Goal: Find specific page/section

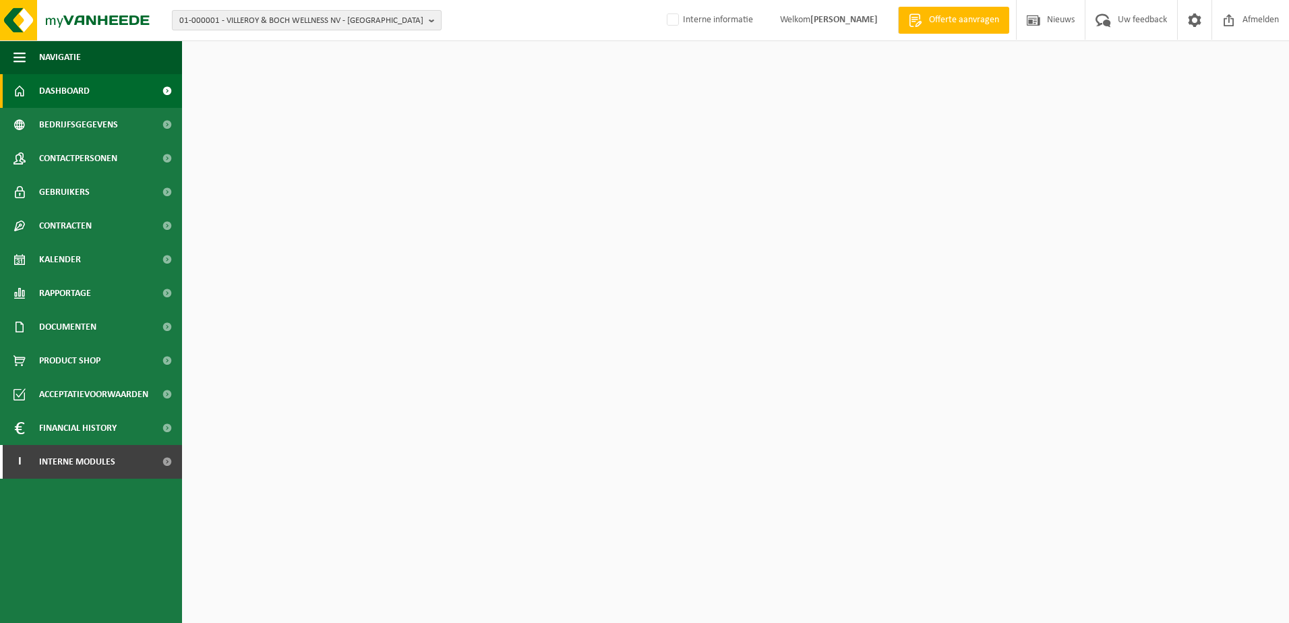
click at [291, 18] on span "01-000001 - VILLEROY & BOCH WELLNESS NV - ROESELARE" at bounding box center [301, 21] width 244 height 20
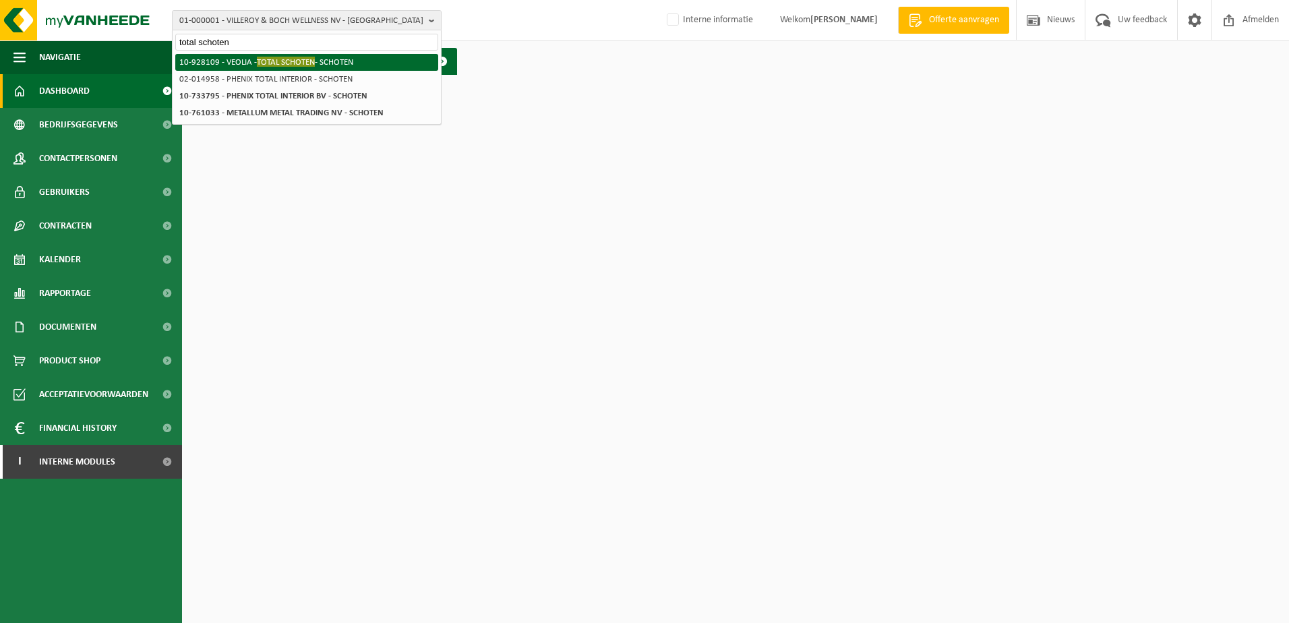
type input "total schoten"
click at [266, 61] on span "TOTAL SCHOTEN" at bounding box center [286, 62] width 58 height 10
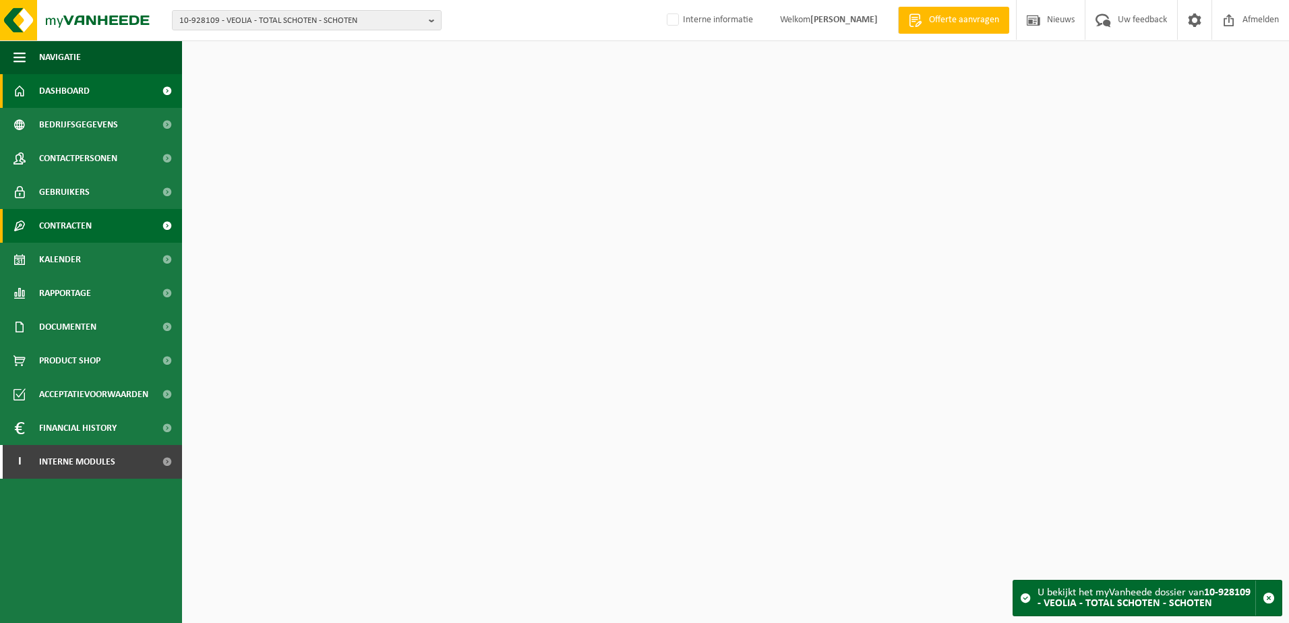
click at [91, 220] on span "Contracten" at bounding box center [65, 226] width 53 height 34
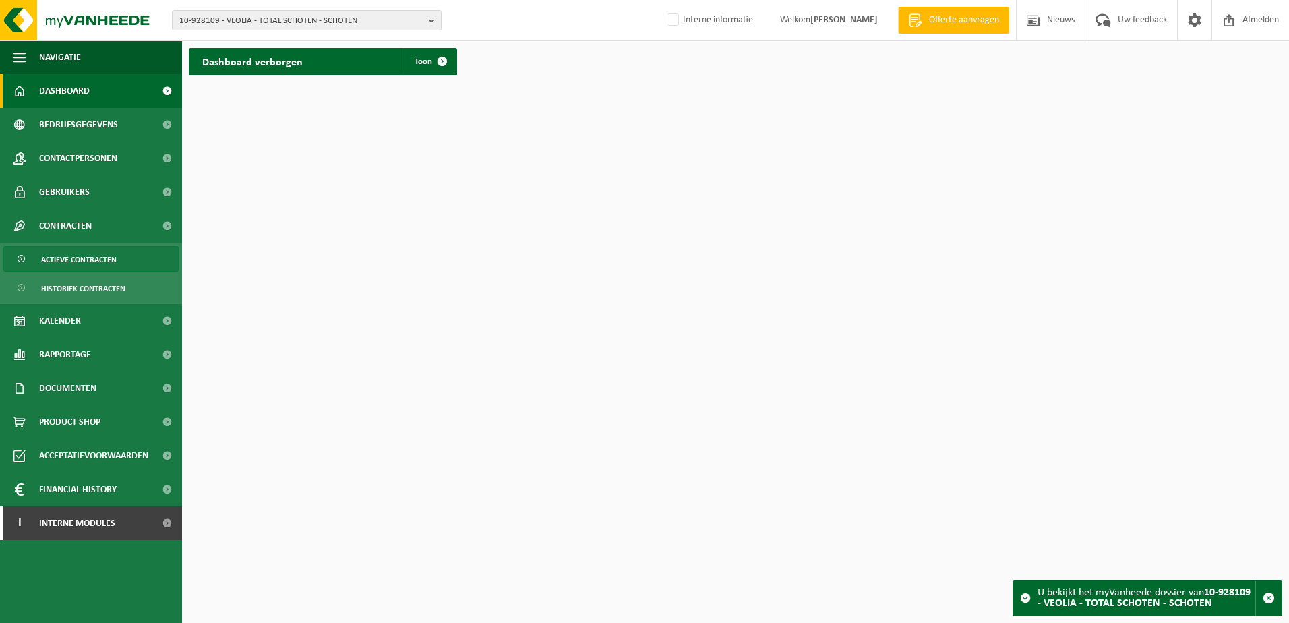
drag, startPoint x: 107, startPoint y: 259, endPoint x: 115, endPoint y: 256, distance: 8.5
click at [107, 260] on span "Actieve contracten" at bounding box center [79, 260] width 76 height 26
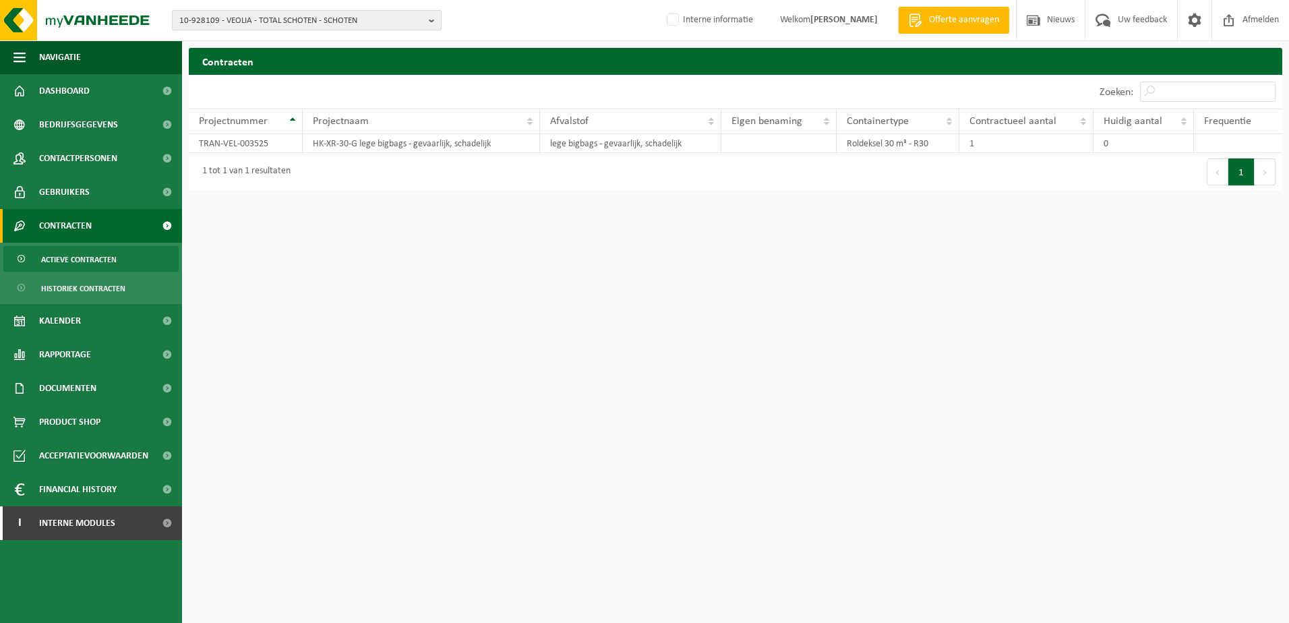
click at [328, 18] on span "10-928109 - VEOLIA - TOTAL SCHOTEN - SCHOTEN" at bounding box center [301, 21] width 244 height 20
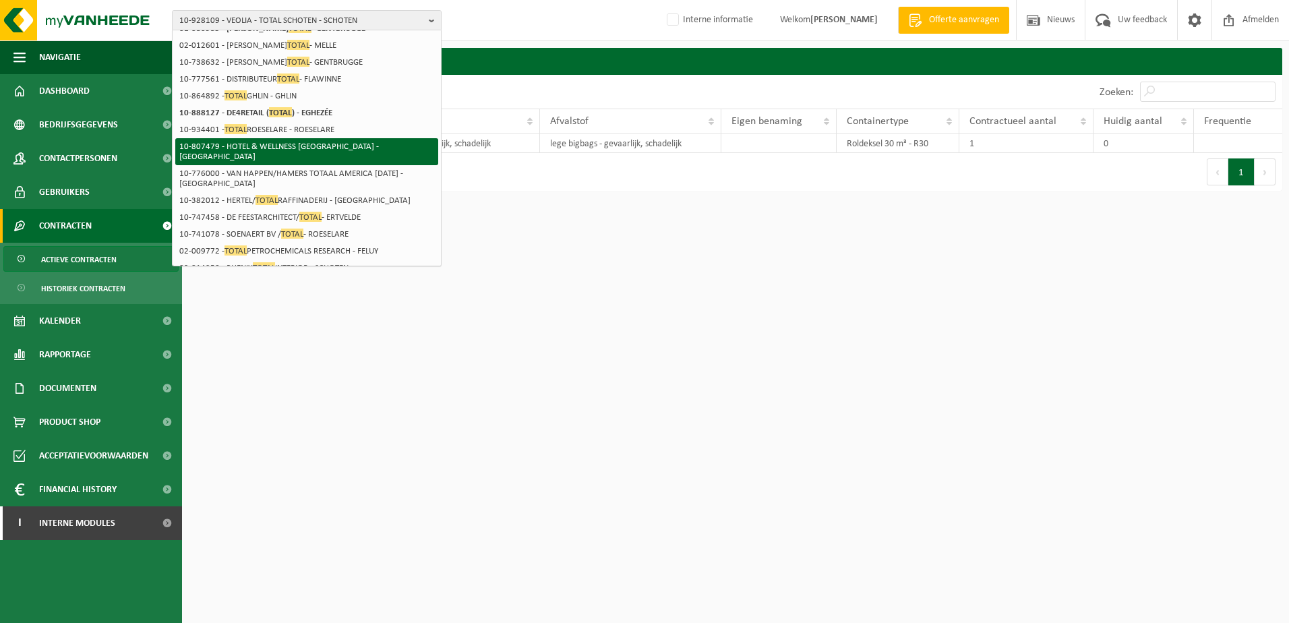
scroll to position [135, 0]
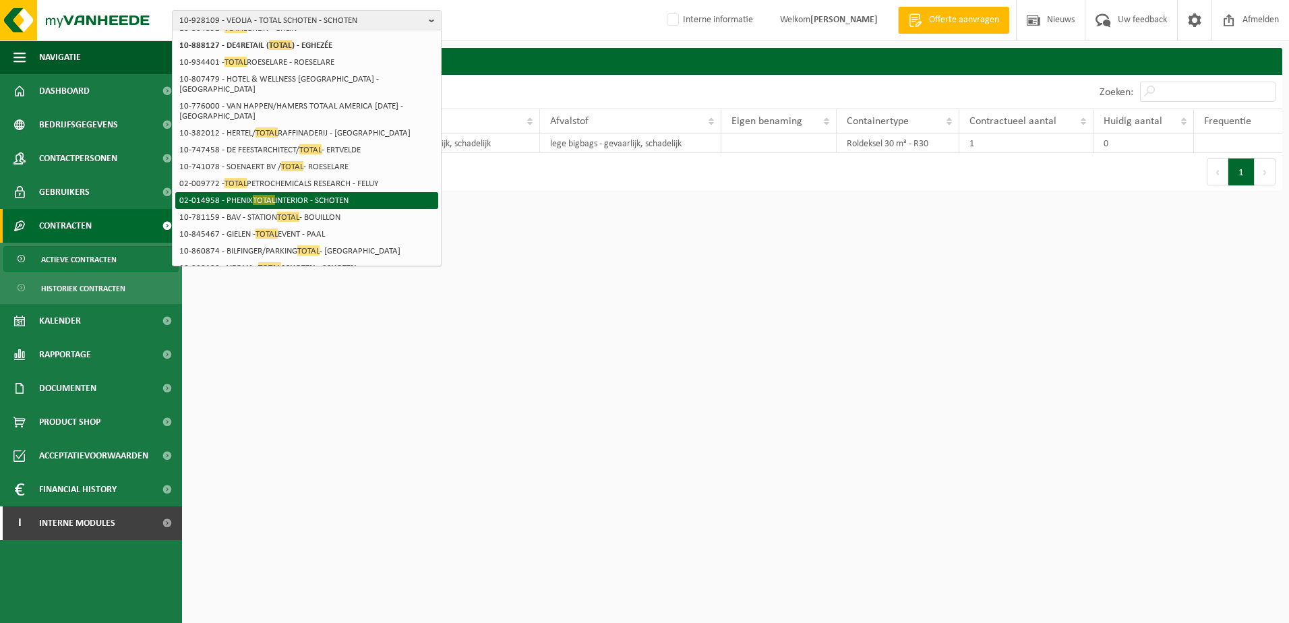
type input "total"
click at [328, 202] on li "02-014958 - PHENIX TOTAL INTERIOR - SCHOTEN" at bounding box center [306, 200] width 263 height 17
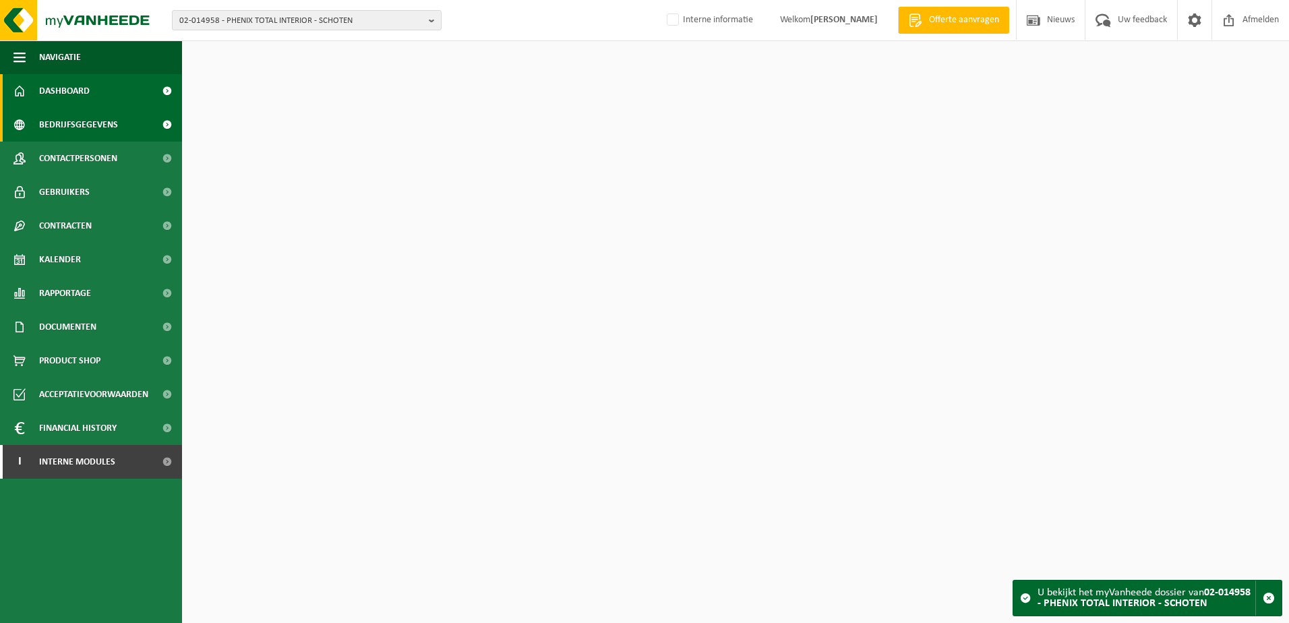
click at [84, 127] on span "Bedrijfsgegevens" at bounding box center [78, 125] width 79 height 34
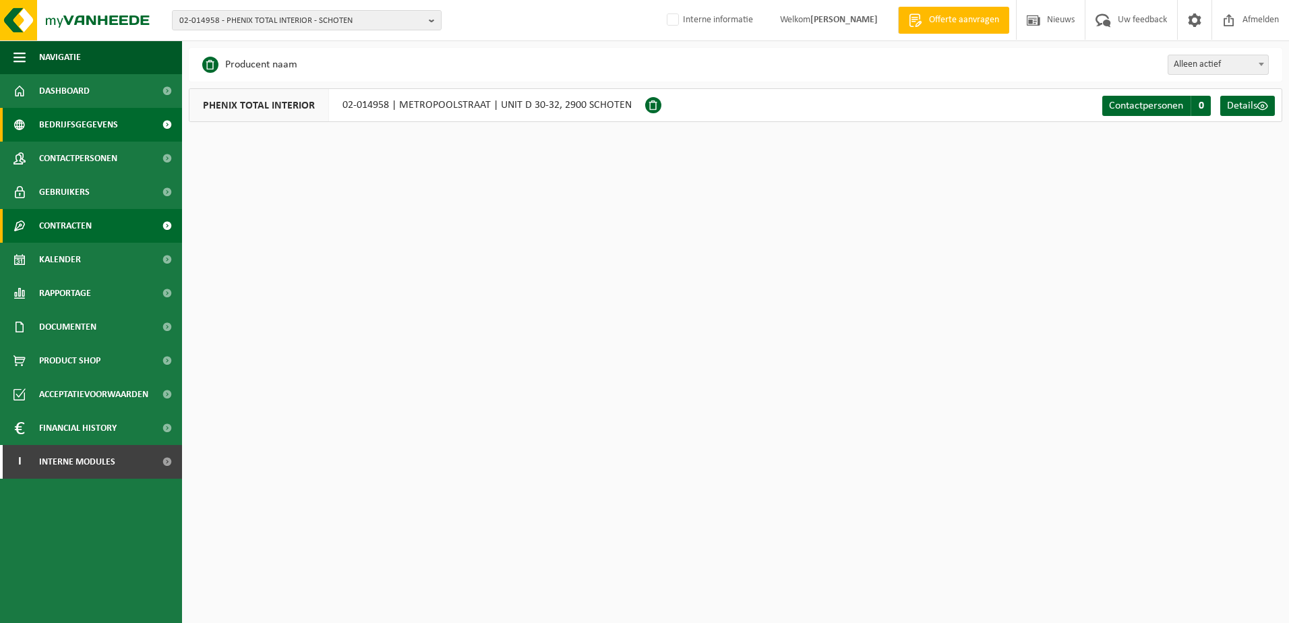
click at [86, 221] on span "Contracten" at bounding box center [65, 226] width 53 height 34
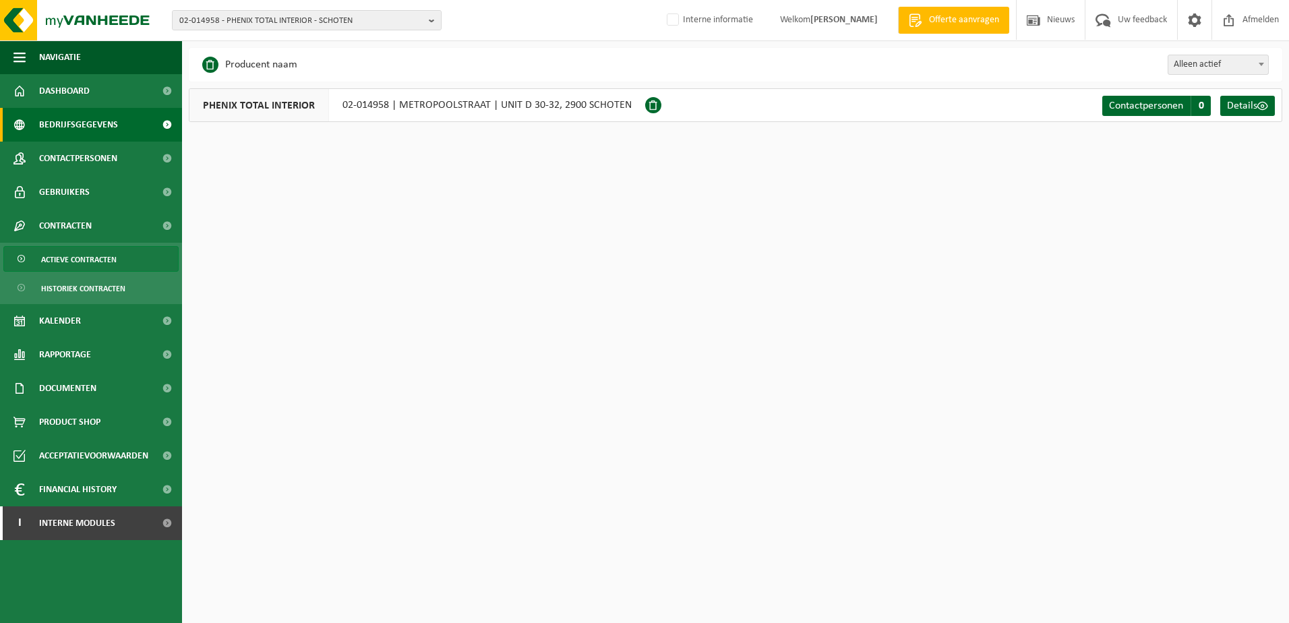
click at [107, 258] on span "Actieve contracten" at bounding box center [79, 260] width 76 height 26
